Goal: Complete application form

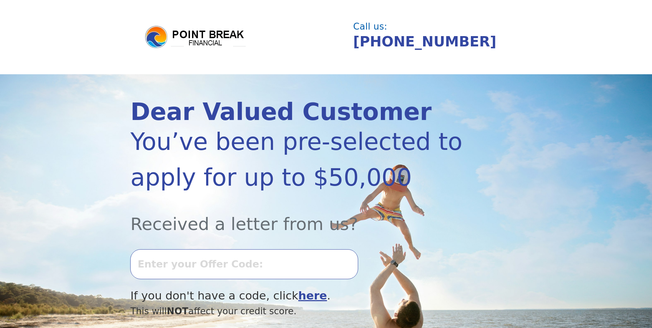
click at [191, 260] on input "text" at bounding box center [244, 264] width 228 height 30
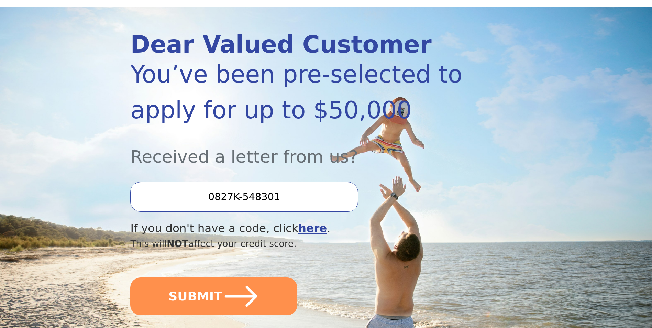
scroll to position [69, 0]
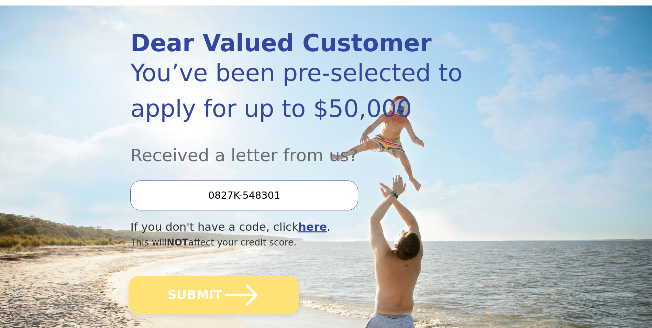
type input "0827K-548301"
click at [229, 296] on icon "submit" at bounding box center [241, 294] width 33 height 21
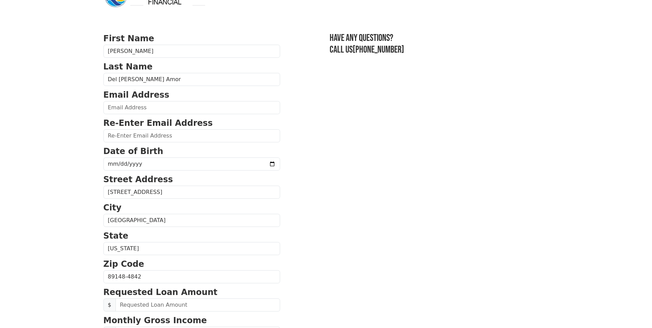
scroll to position [34, 0]
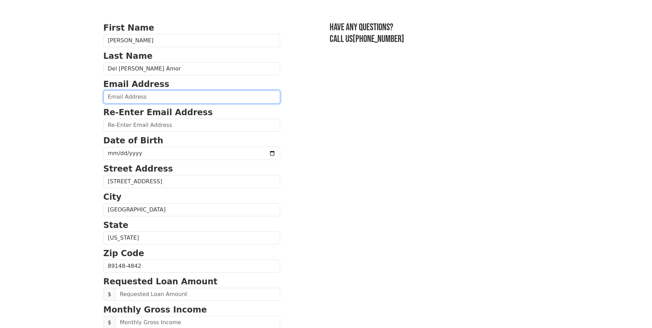
click at [124, 100] on input "email" at bounding box center [191, 96] width 177 height 13
type input "javier76va@hotmail.com"
type input "(702) 576-2769"
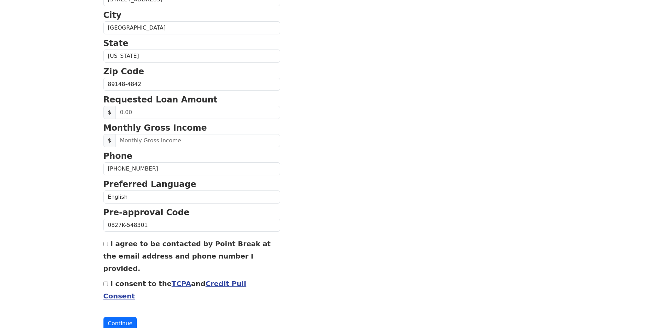
scroll to position [219, 0]
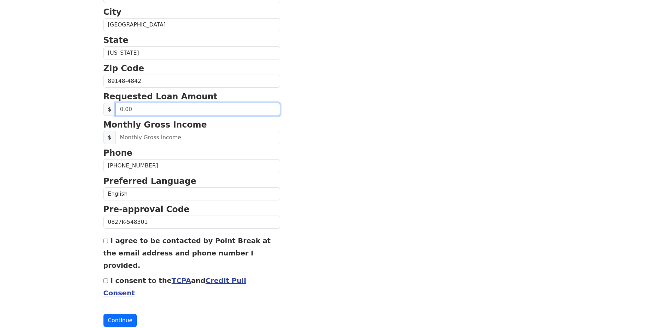
drag, startPoint x: 149, startPoint y: 109, endPoint x: 154, endPoint y: 110, distance: 4.9
click at [154, 110] on input "text" at bounding box center [197, 109] width 165 height 13
drag, startPoint x: 146, startPoint y: 111, endPoint x: 103, endPoint y: 112, distance: 43.3
click at [103, 112] on div "$ 25,000.00" at bounding box center [191, 109] width 177 height 13
type input "20,000.00"
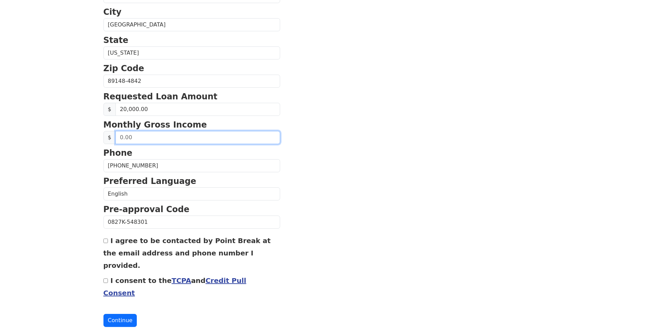
click at [138, 137] on input "text" at bounding box center [197, 137] width 165 height 13
type input "5.00"
type input "5,650.00"
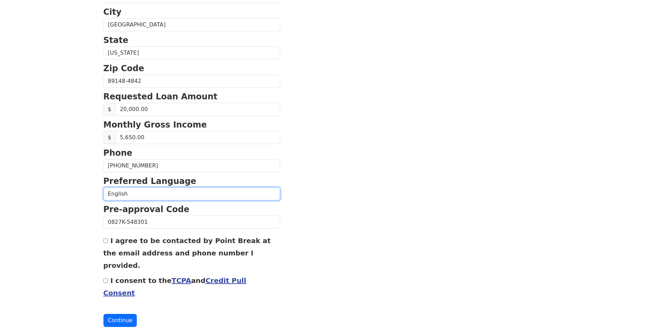
click at [133, 195] on select "English Spanish" at bounding box center [191, 193] width 177 height 13
select select "Spanish"
click at [103, 187] on select "English Spanish" at bounding box center [191, 193] width 177 height 13
click at [106, 245] on div "I agree to be contacted by Point Break at the email address and phone number I …" at bounding box center [191, 252] width 177 height 37
drag, startPoint x: 104, startPoint y: 244, endPoint x: 105, endPoint y: 251, distance: 6.9
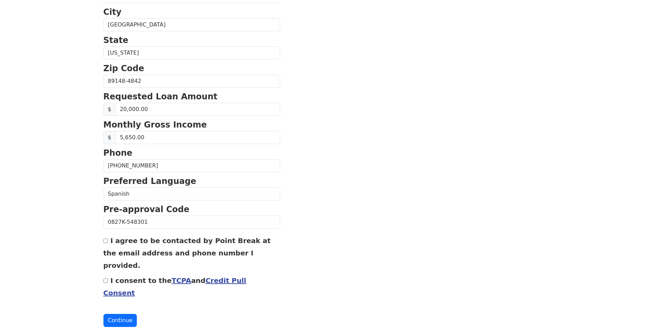
click at [105, 244] on div "I agree to be contacted by Point Break at the email address and phone number I …" at bounding box center [191, 252] width 177 height 37
click at [104, 278] on input "I consent to the TCPA and Credit Pull Consent" at bounding box center [105, 280] width 4 height 4
checkbox input "true"
click at [106, 242] on input "I agree to be contacted by Point Break at the email address and phone number I …" at bounding box center [105, 241] width 4 height 4
checkbox input "true"
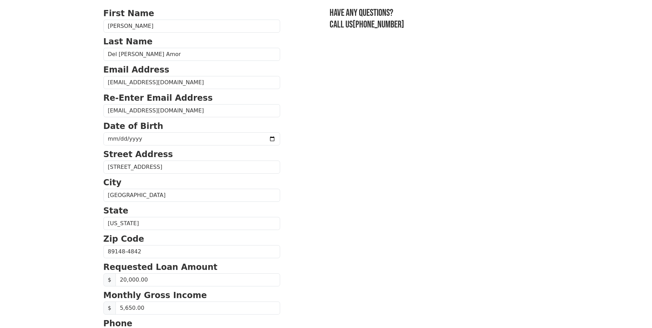
scroll to position [47, 0]
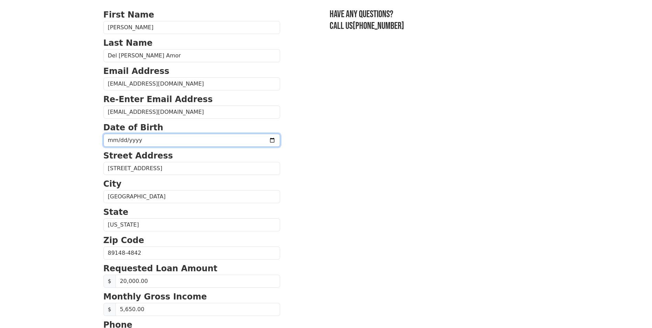
click at [111, 142] on input "date" at bounding box center [191, 140] width 177 height 13
type input "1976-08-18"
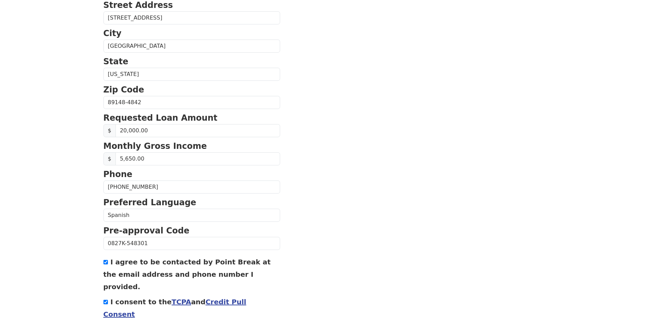
scroll to position [219, 0]
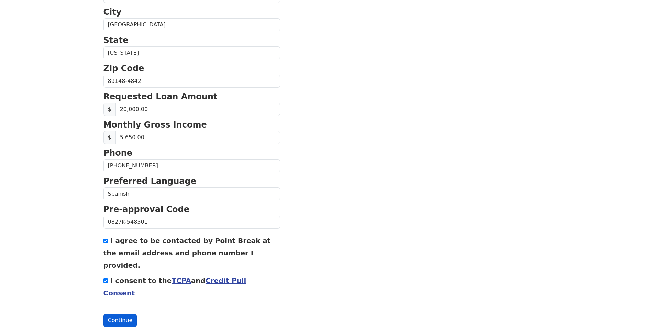
click at [121, 314] on button "Continue" at bounding box center [120, 320] width 34 height 13
